Goal: Information Seeking & Learning: Learn about a topic

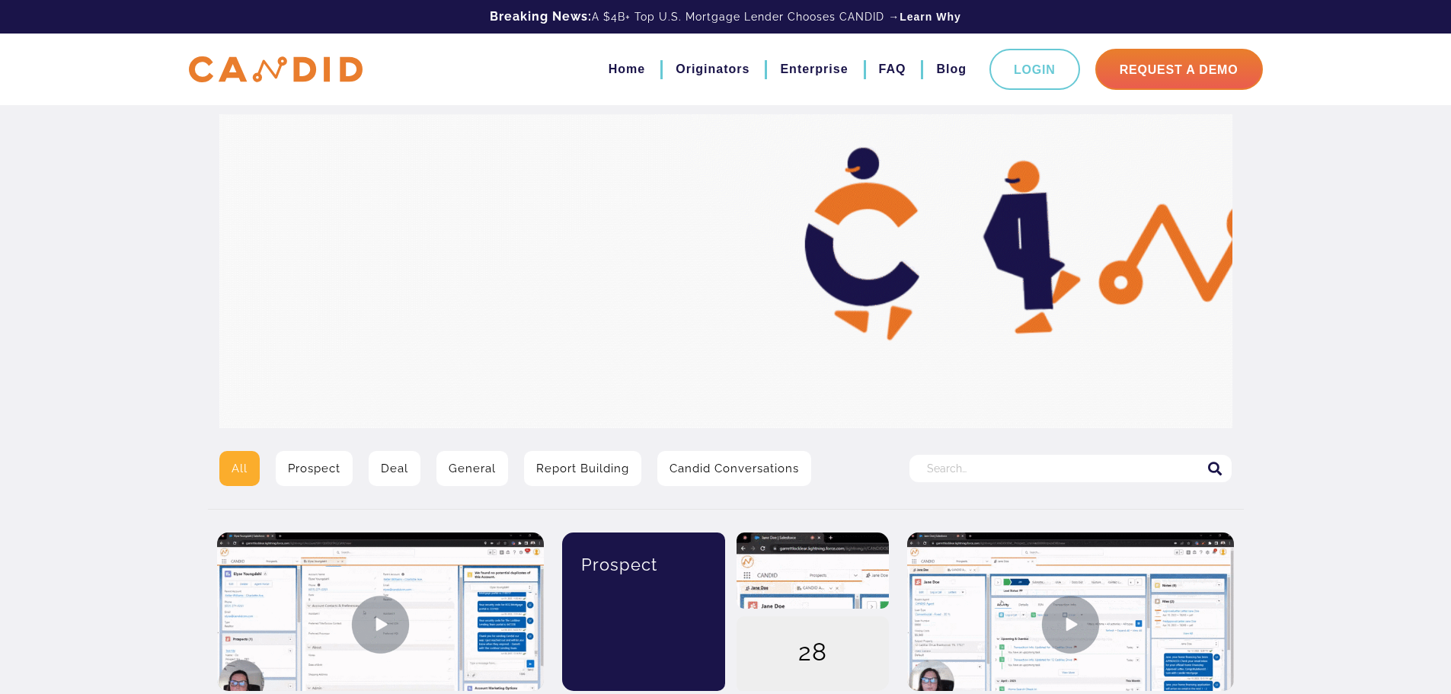
click at [958, 455] on input "Search for:" at bounding box center [1071, 468] width 322 height 27
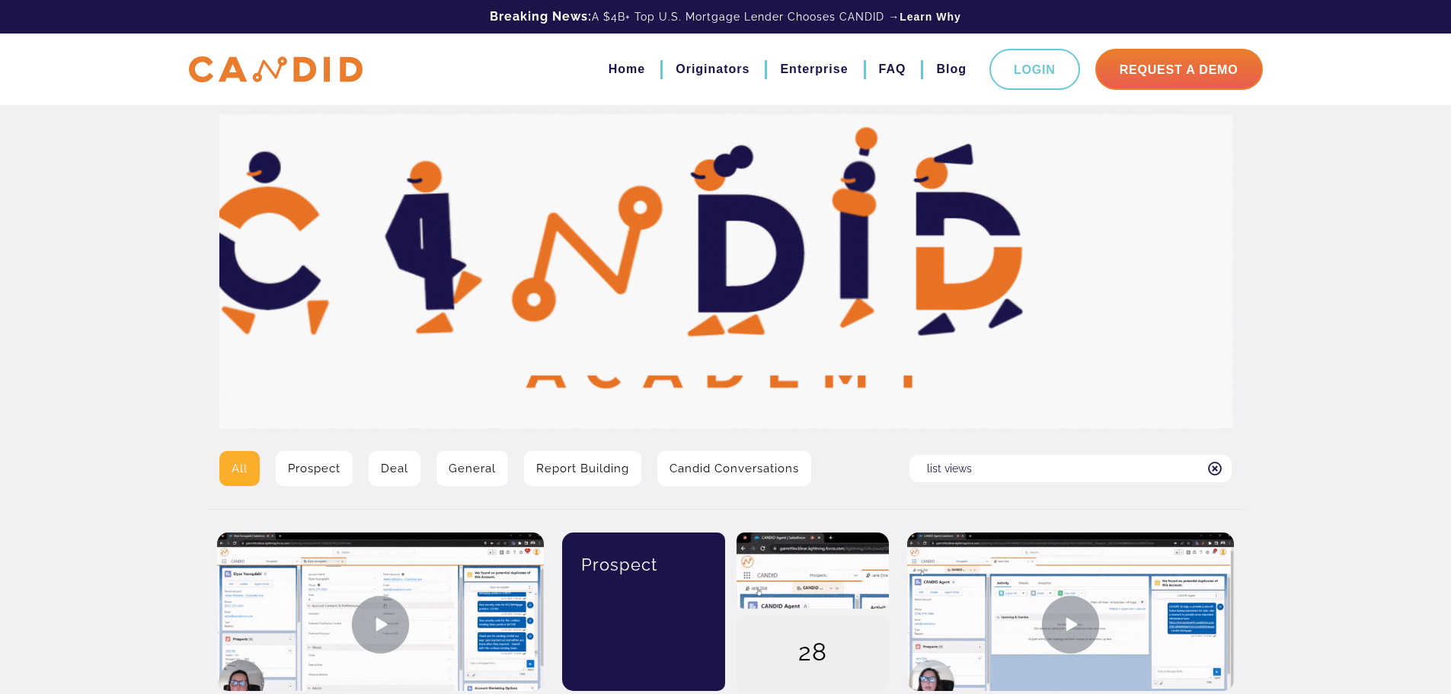
type input "list views"
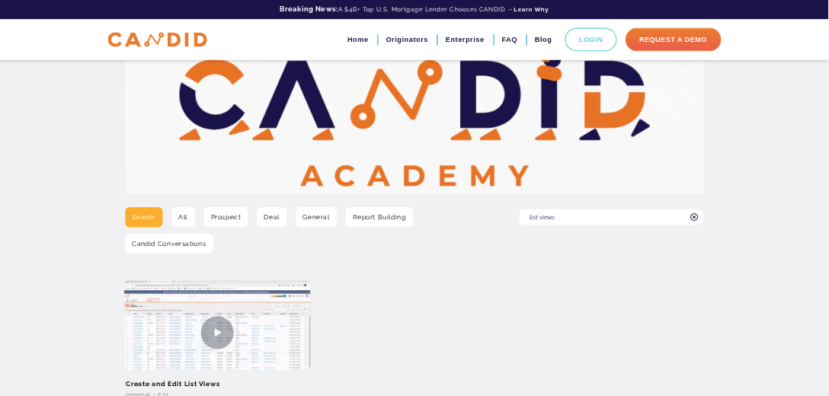
scroll to position [229, 0]
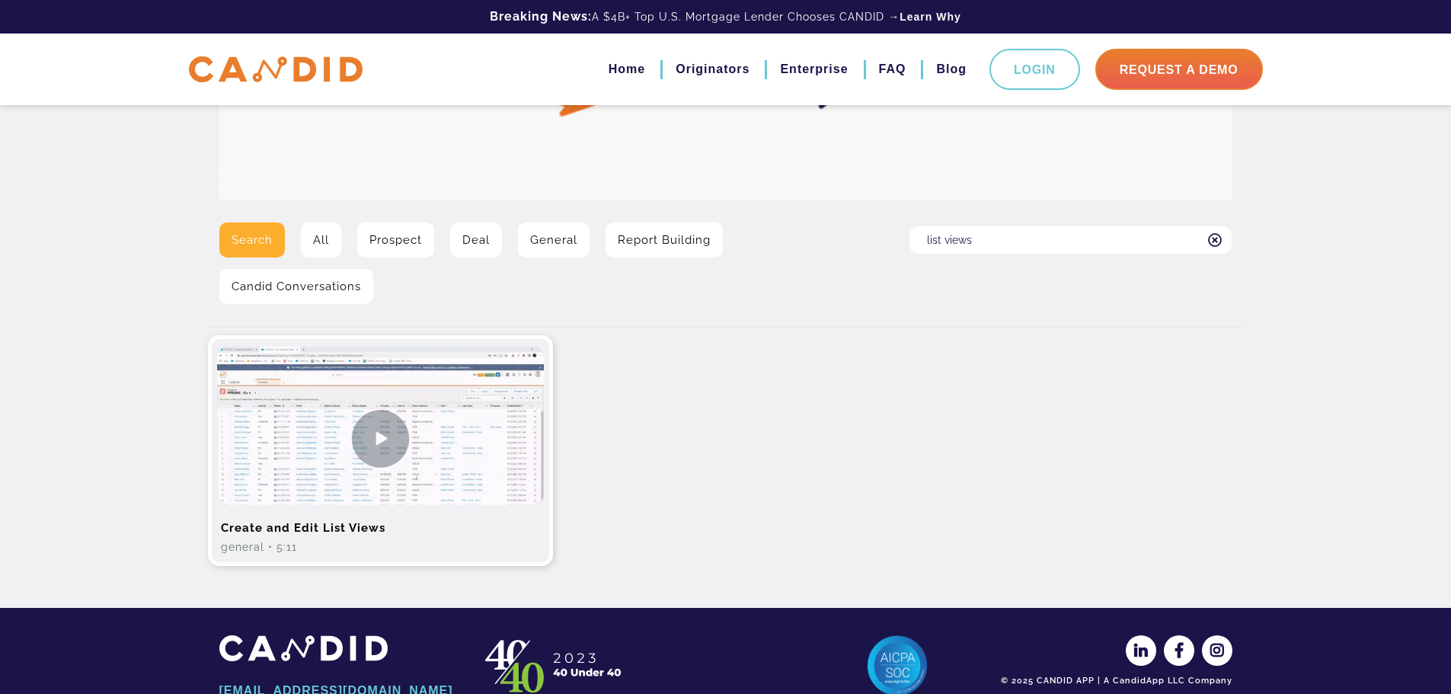
click at [436, 452] on img at bounding box center [380, 439] width 327 height 184
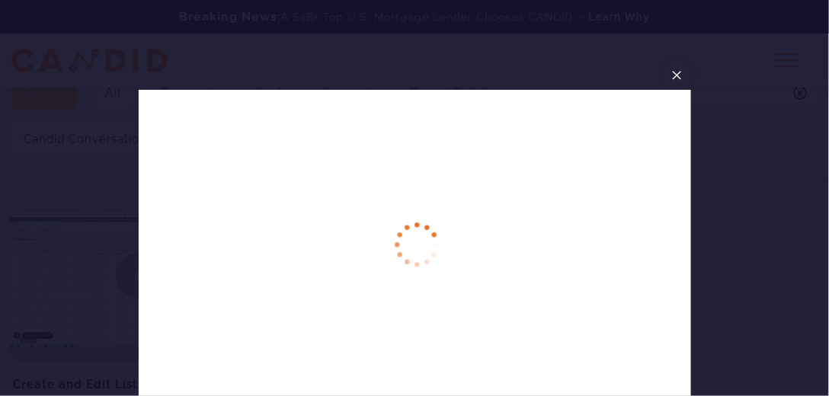
scroll to position [359, 0]
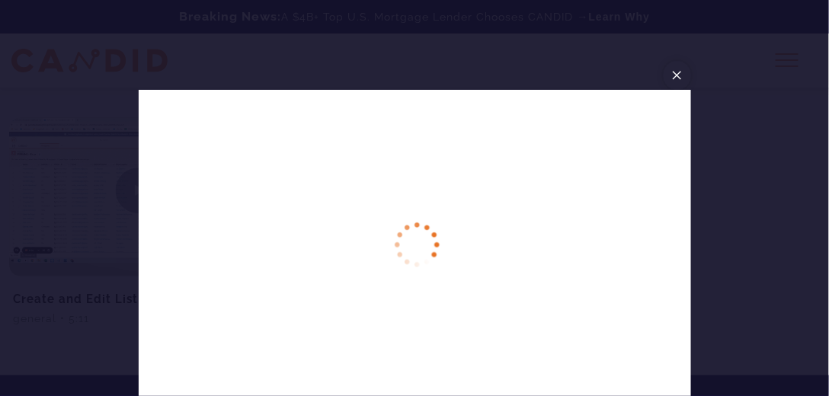
click at [683, 73] on span "×" at bounding box center [677, 75] width 12 height 24
